Goal: Task Accomplishment & Management: Manage account settings

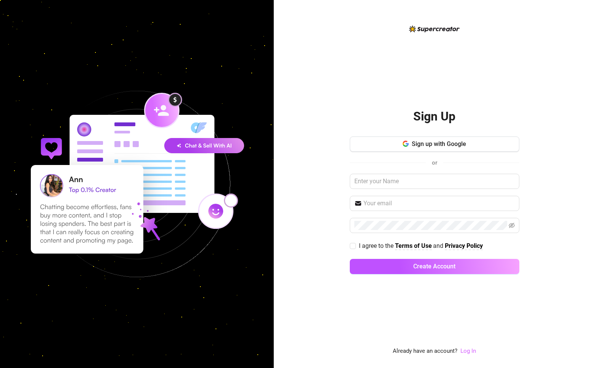
click at [469, 351] on link "Log In" at bounding box center [468, 350] width 16 height 7
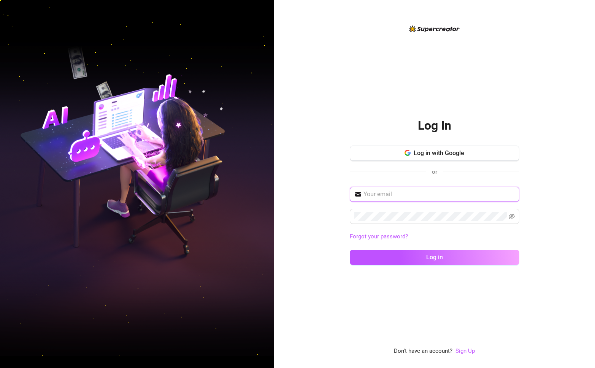
click at [427, 196] on input "text" at bounding box center [438, 194] width 151 height 9
click at [470, 203] on div "Forgot your password? Log in" at bounding box center [434, 229] width 169 height 85
click at [470, 202] on div "Forgot your password? Log in" at bounding box center [434, 229] width 169 height 85
click at [469, 199] on span at bounding box center [434, 194] width 169 height 15
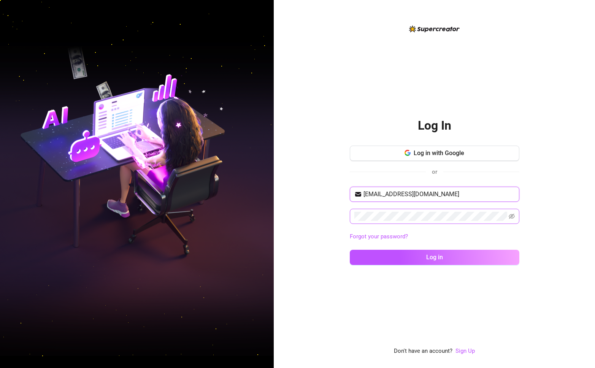
type input "[EMAIL_ADDRESS][DOMAIN_NAME]"
click at [373, 210] on span at bounding box center [434, 216] width 169 height 15
click at [514, 216] on icon "eye-invisible" at bounding box center [511, 216] width 6 height 5
click at [350, 250] on button "Log in" at bounding box center [434, 257] width 169 height 15
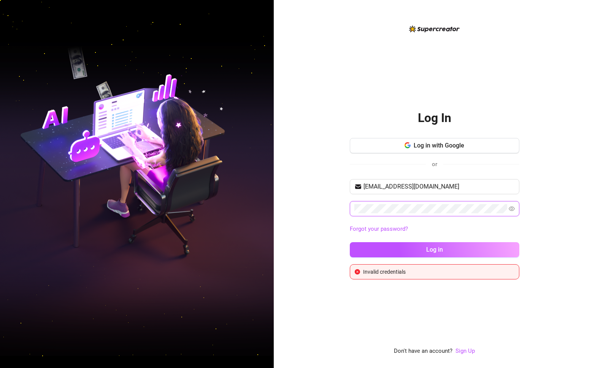
click at [350, 242] on button "Log in" at bounding box center [434, 249] width 169 height 15
click at [447, 253] on button "Log in" at bounding box center [434, 249] width 169 height 15
click at [410, 251] on button "Log in" at bounding box center [434, 249] width 169 height 15
click at [350, 242] on button "Log in" at bounding box center [434, 249] width 169 height 15
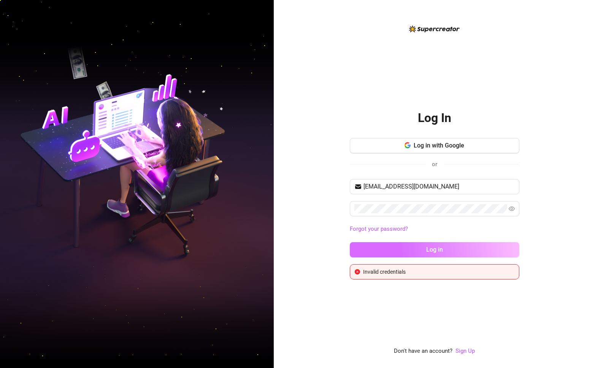
click at [410, 249] on button "Log in" at bounding box center [434, 249] width 169 height 15
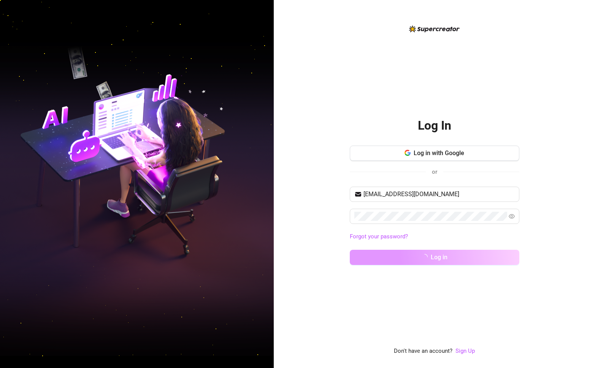
click at [410, 250] on button "Log in" at bounding box center [434, 257] width 169 height 15
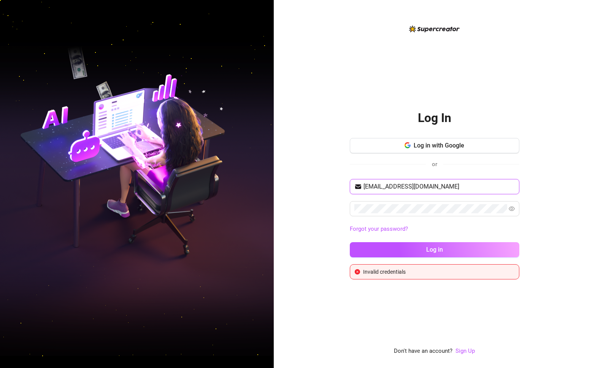
click at [427, 190] on input "[EMAIL_ADDRESS][DOMAIN_NAME]" at bounding box center [438, 186] width 151 height 9
drag, startPoint x: 449, startPoint y: 184, endPoint x: 343, endPoint y: 176, distance: 106.3
click at [343, 176] on div "Log In Log in with Google or [EMAIL_ADDRESS][DOMAIN_NAME] Forgot your password?…" at bounding box center [434, 184] width 321 height 368
click at [312, 206] on div "Log In Log in with Google or [EMAIL_ADDRESS][DOMAIN_NAME] Forgot your password?…" at bounding box center [434, 184] width 321 height 368
drag, startPoint x: 456, startPoint y: 177, endPoint x: 285, endPoint y: 174, distance: 170.2
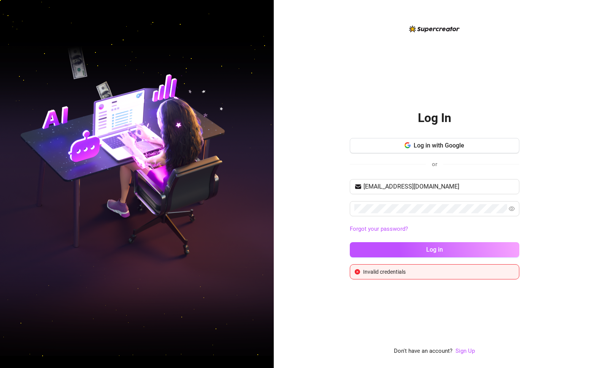
click at [285, 174] on div "Log In Log in with Google or [EMAIL_ADDRESS][DOMAIN_NAME] Forgot your password?…" at bounding box center [434, 184] width 321 height 368
click at [453, 193] on span "[EMAIL_ADDRESS][DOMAIN_NAME]" at bounding box center [434, 186] width 169 height 15
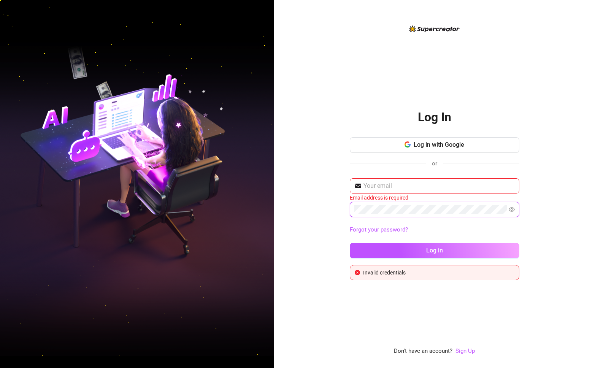
click at [325, 209] on div "Log In Log in with Google or Email address is required Forgot your password? Lo…" at bounding box center [434, 184] width 321 height 368
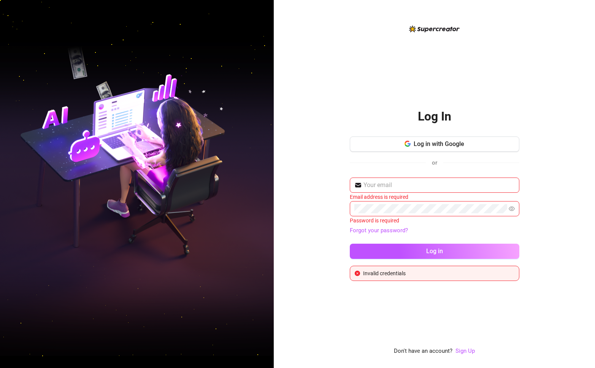
click at [527, 84] on div "Log In Log in with Google or Email address is required Password is required For…" at bounding box center [434, 184] width 321 height 368
click at [419, 185] on input "text" at bounding box center [438, 184] width 151 height 9
type input "[EMAIL_ADDRESS][DOMAIN_NAME]"
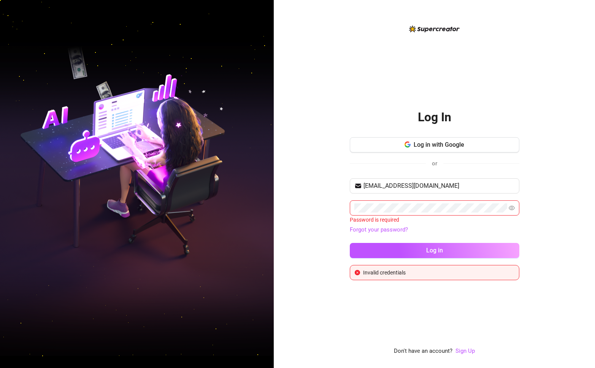
click at [410, 216] on div "Password is required" at bounding box center [434, 219] width 169 height 8
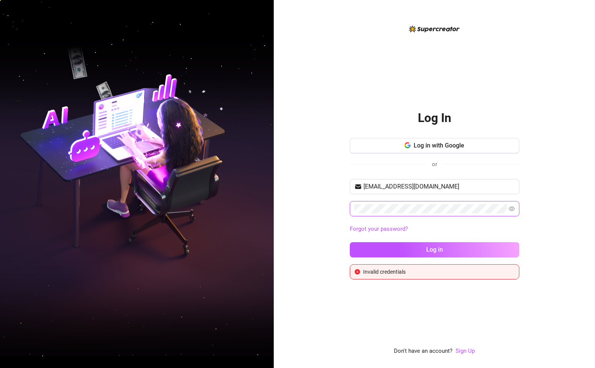
click at [350, 242] on button "Log in" at bounding box center [434, 249] width 169 height 15
click at [510, 211] on icon "eye" at bounding box center [511, 209] width 6 height 6
click at [443, 137] on div "Log In Log in with Google or [EMAIL_ADDRESS][DOMAIN_NAME] Forgot your password?…" at bounding box center [434, 189] width 169 height 179
click at [437, 147] on span "Log in with Google" at bounding box center [438, 145] width 51 height 7
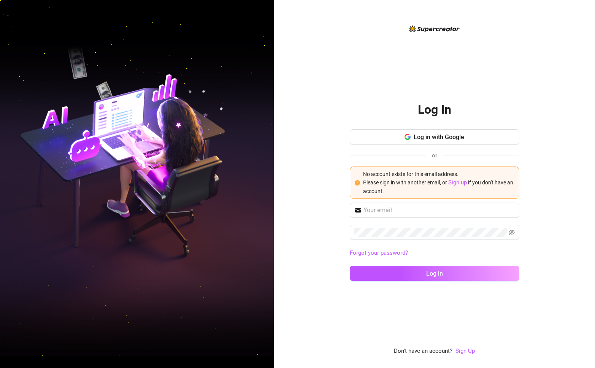
click at [430, 201] on div "Log in with Google or No account exists for this email address. Please sign in …" at bounding box center [434, 165] width 169 height 73
click at [430, 206] on div "Log in with Google or No account exists for this email address. Please sign in …" at bounding box center [434, 208] width 169 height 158
drag, startPoint x: 426, startPoint y: 213, endPoint x: 432, endPoint y: 203, distance: 11.1
click at [426, 213] on input "text" at bounding box center [438, 210] width 151 height 9
type input "[EMAIL_ADDRESS][DOMAIN_NAME]"
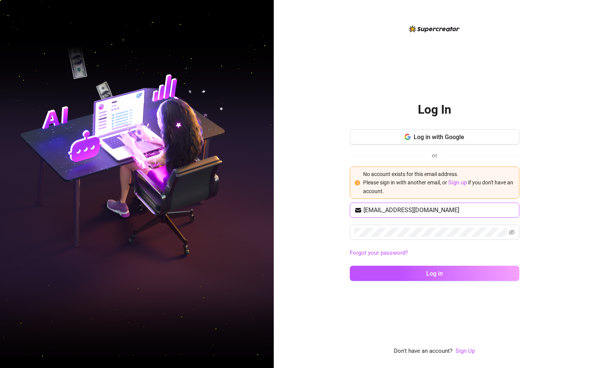
click at [375, 215] on span "[EMAIL_ADDRESS][DOMAIN_NAME]" at bounding box center [434, 210] width 169 height 15
click at [376, 214] on input "[EMAIL_ADDRESS][DOMAIN_NAME]" at bounding box center [438, 210] width 151 height 9
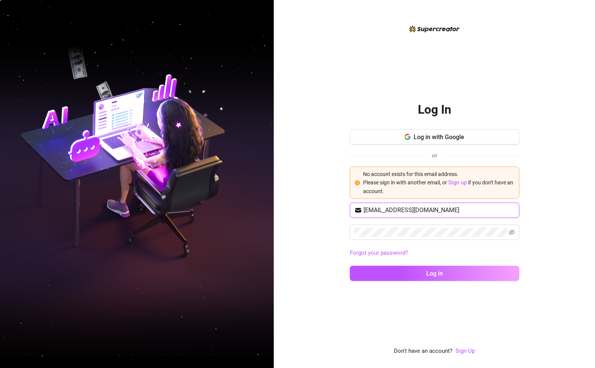
type input "[EMAIL_ADDRESS][DOMAIN_NAME]"
click at [350, 266] on button "Log in" at bounding box center [434, 273] width 169 height 15
